Goal: Navigation & Orientation: Find specific page/section

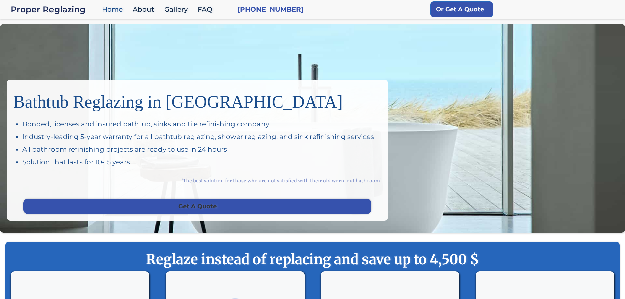
click at [185, 207] on link "Get A Quote" at bounding box center [197, 205] width 348 height 15
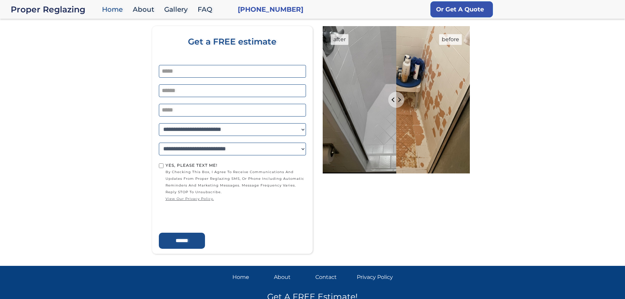
scroll to position [1147, 0]
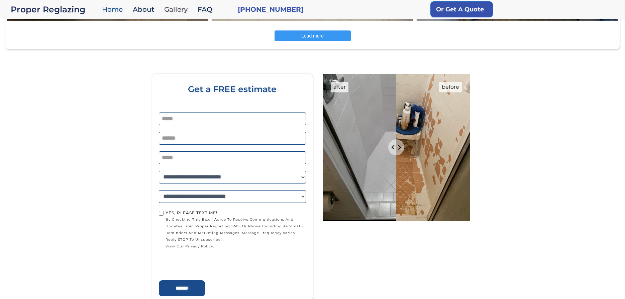
click at [180, 8] on link "Gallery" at bounding box center [177, 9] width 33 height 14
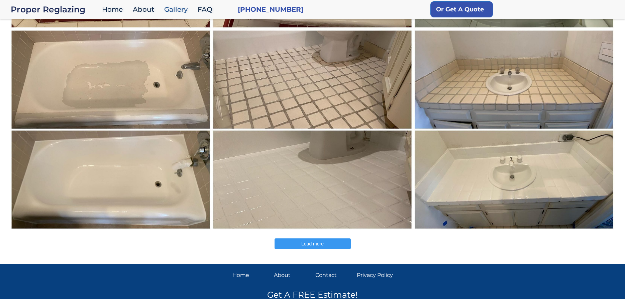
scroll to position [253, 0]
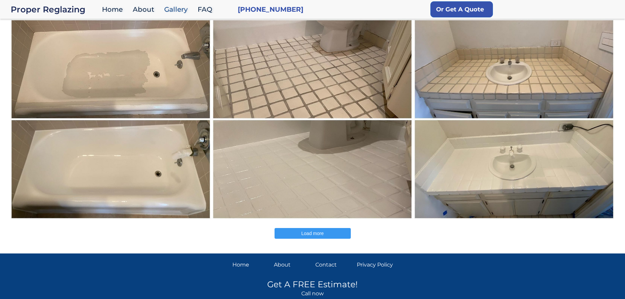
click at [303, 233] on span "Load more" at bounding box center [312, 233] width 22 height 5
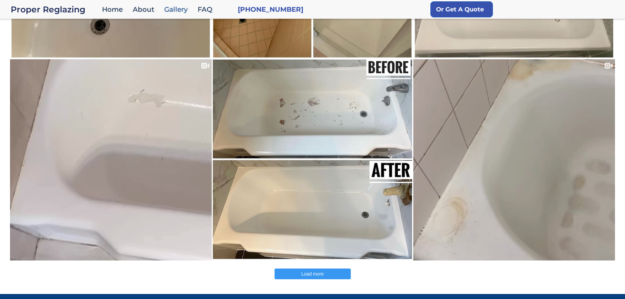
scroll to position [618, 0]
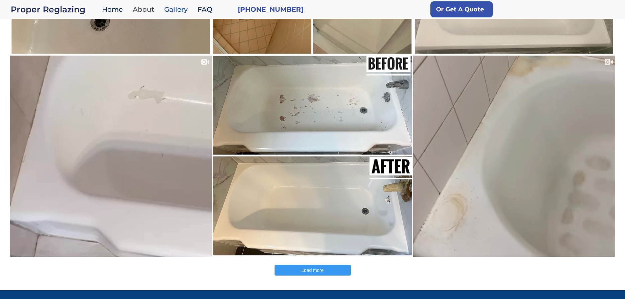
click at [146, 10] on link "About" at bounding box center [144, 9] width 31 height 14
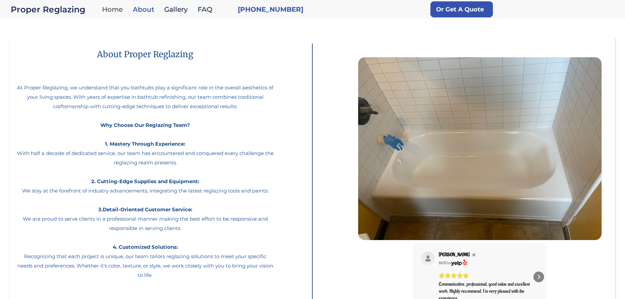
click at [115, 11] on link "Home" at bounding box center [114, 9] width 31 height 14
